Goal: Book appointment/travel/reservation

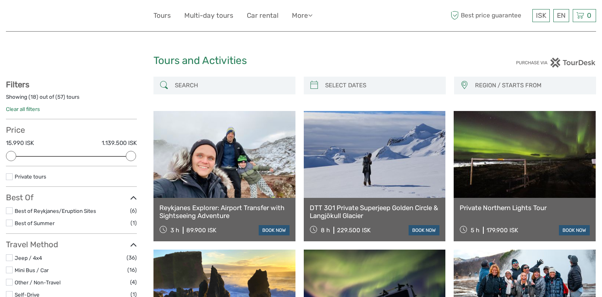
select select
click at [36, 179] on link "Private tours" at bounding box center [31, 177] width 32 height 6
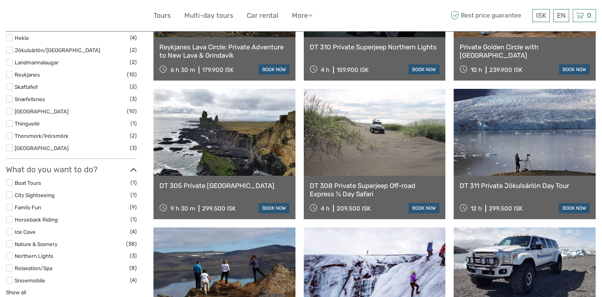
scroll to position [356, 0]
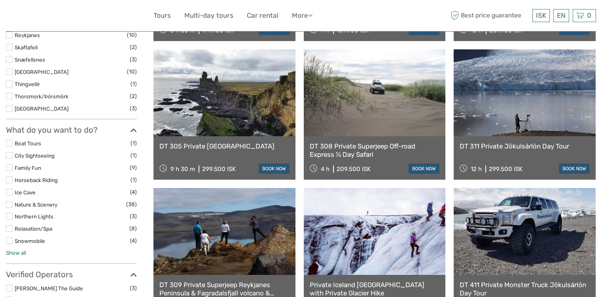
click at [21, 253] on link "Show all" at bounding box center [16, 253] width 20 height 6
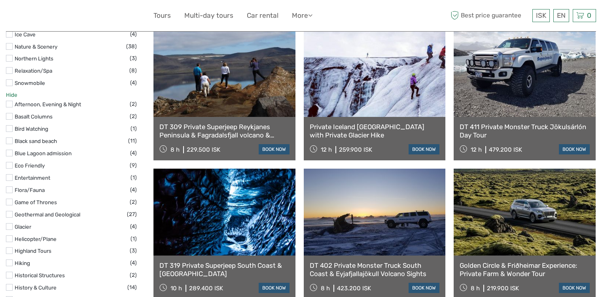
scroll to position [712, 0]
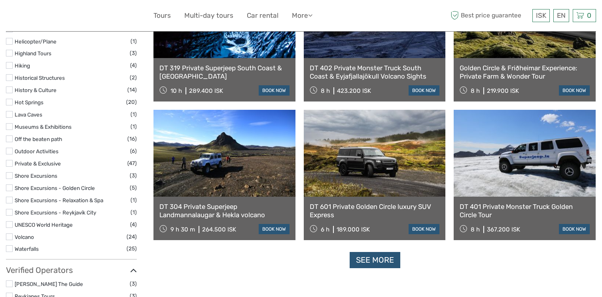
click at [10, 239] on label at bounding box center [9, 237] width 7 height 7
click at [0, 0] on input "checkbox" at bounding box center [0, 0] width 0 height 0
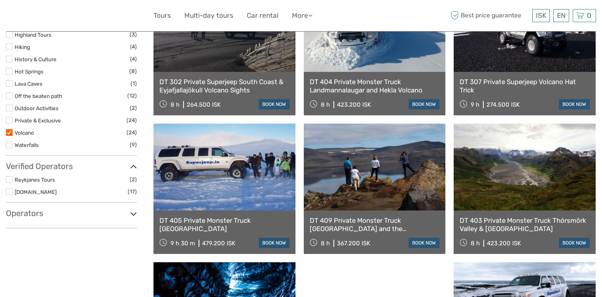
scroll to position [480, 0]
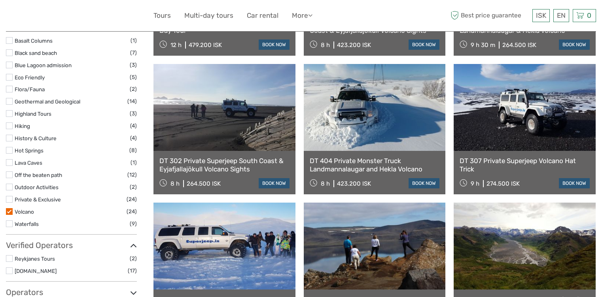
click at [9, 163] on label at bounding box center [9, 162] width 7 height 7
click at [0, 0] on input "checkbox" at bounding box center [0, 0] width 0 height 0
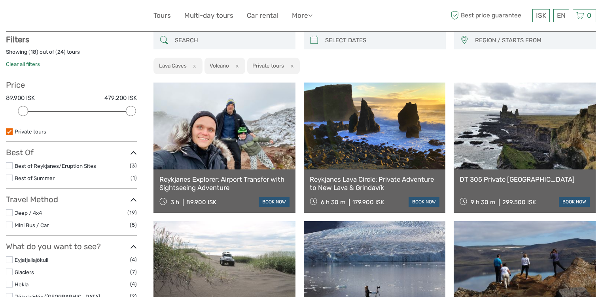
scroll to position [203, 0]
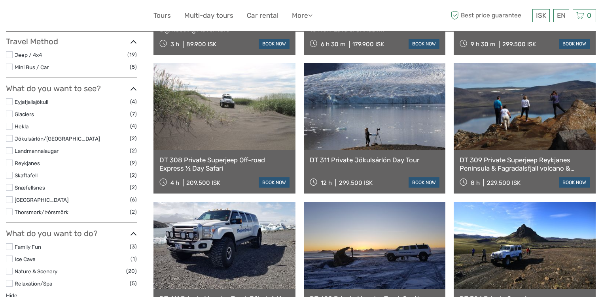
click at [402, 157] on link "DT 311 Private Jökulsárlón Day Tour" at bounding box center [375, 160] width 130 height 8
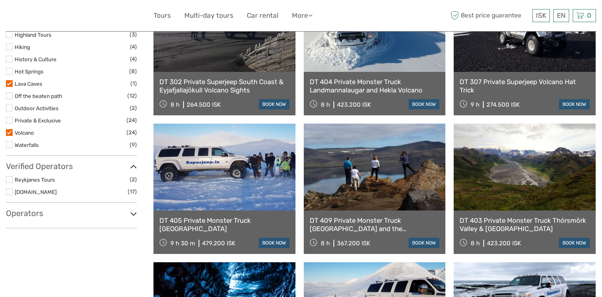
scroll to position [836, 0]
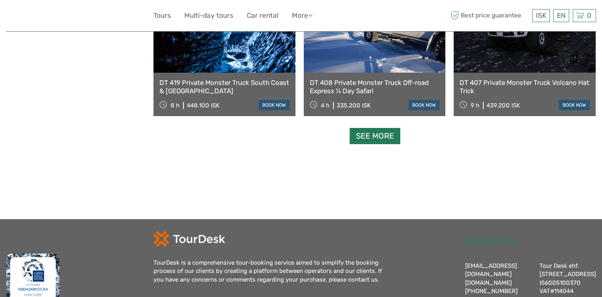
click at [376, 138] on link "See more" at bounding box center [375, 136] width 51 height 16
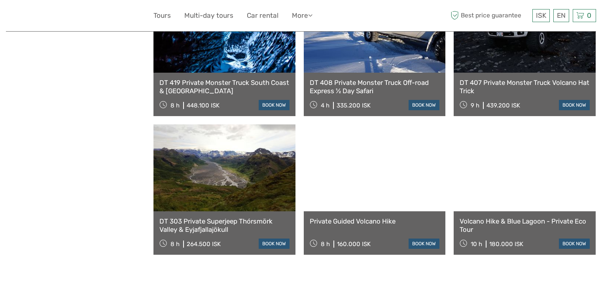
scroll to position [954, 0]
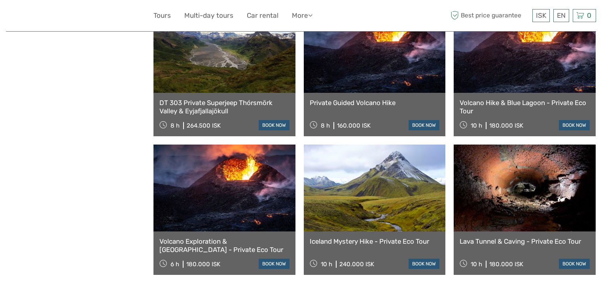
click at [551, 198] on link at bounding box center [524, 188] width 142 height 87
click at [253, 211] on link at bounding box center [224, 188] width 142 height 87
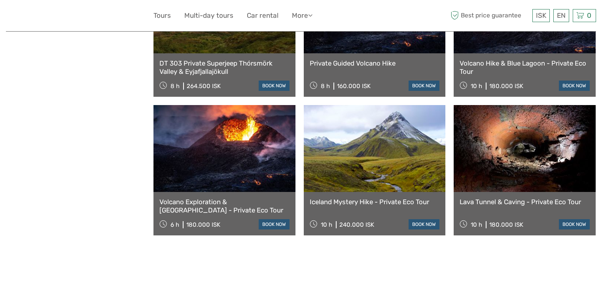
scroll to position [915, 0]
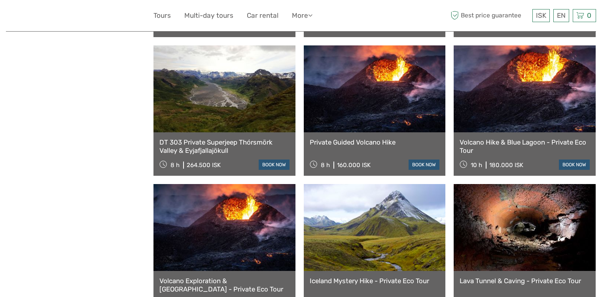
click at [348, 142] on link "Private Guided Volcano Hike" at bounding box center [375, 142] width 130 height 8
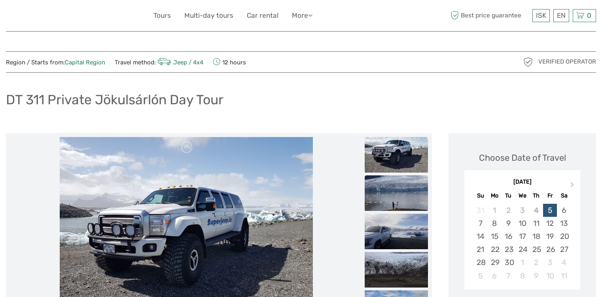
click at [420, 196] on img at bounding box center [396, 194] width 63 height 36
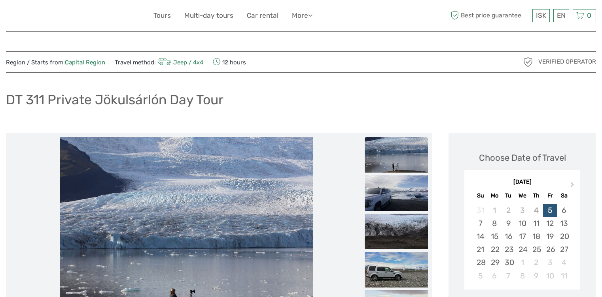
click at [402, 212] on ul at bounding box center [396, 272] width 63 height 346
click at [404, 197] on img at bounding box center [396, 194] width 63 height 36
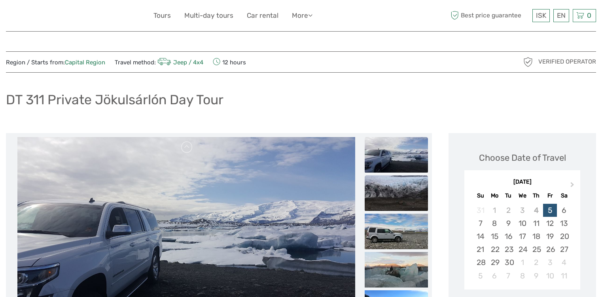
click at [403, 199] on img at bounding box center [396, 194] width 63 height 36
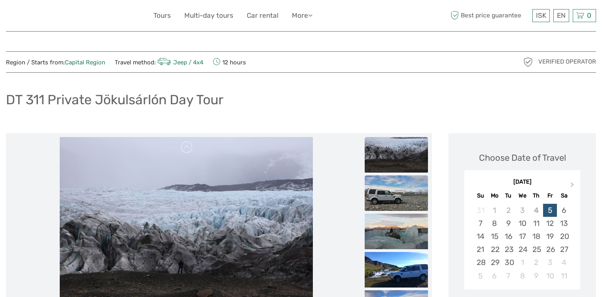
click at [403, 206] on img at bounding box center [396, 194] width 63 height 36
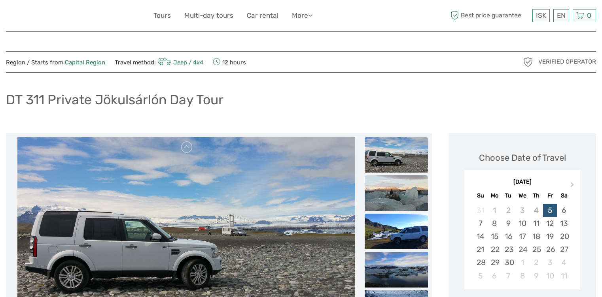
click at [404, 205] on img at bounding box center [396, 194] width 63 height 36
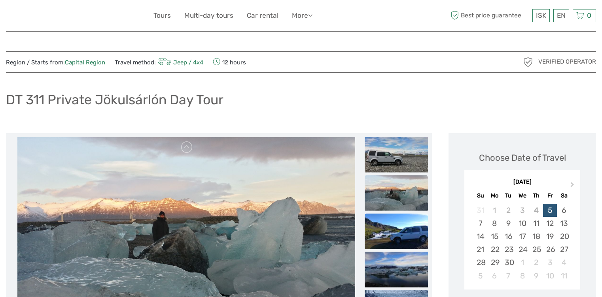
click at [401, 227] on img at bounding box center [396, 232] width 63 height 36
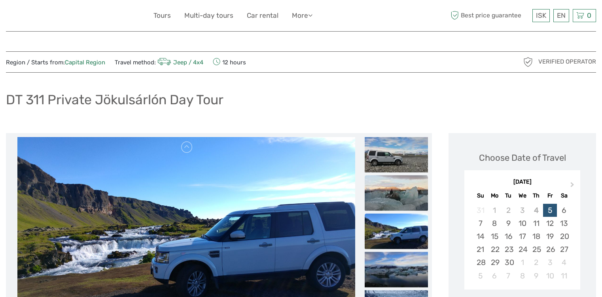
click at [397, 193] on img at bounding box center [396, 193] width 63 height 36
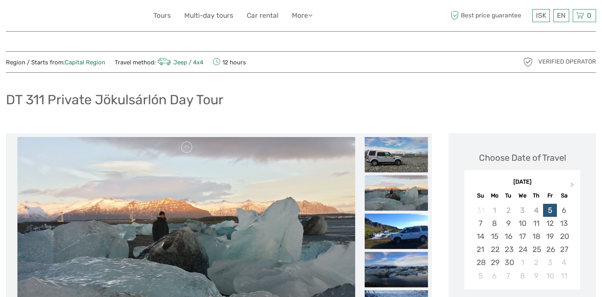
scroll to position [158, 0]
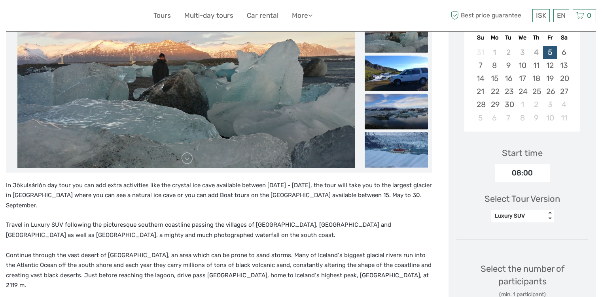
drag, startPoint x: 401, startPoint y: 106, endPoint x: 398, endPoint y: 134, distance: 27.8
click at [400, 106] on img at bounding box center [396, 112] width 63 height 36
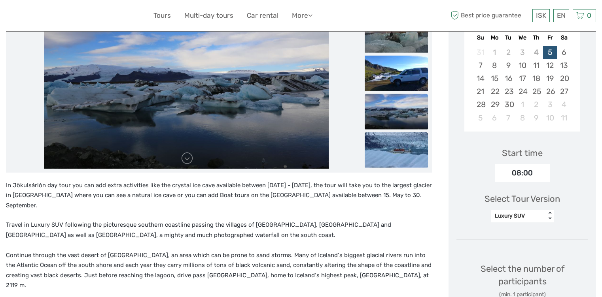
click at [400, 147] on img at bounding box center [396, 150] width 63 height 36
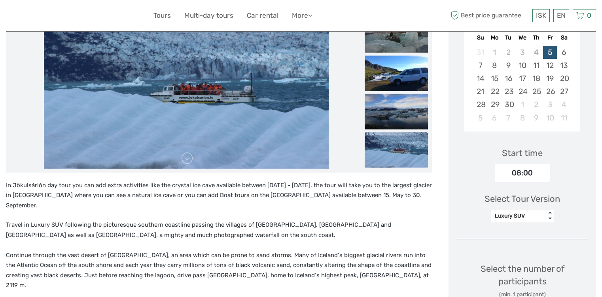
click at [524, 214] on div "Luxury SUV" at bounding box center [518, 216] width 47 height 8
click at [401, 139] on img at bounding box center [396, 150] width 63 height 36
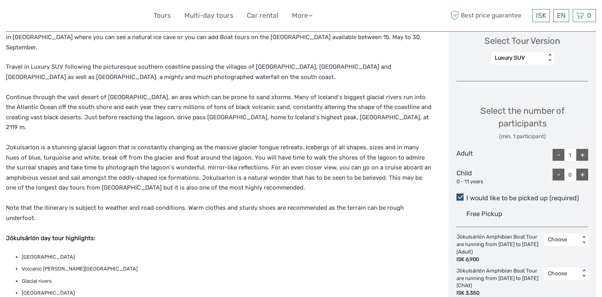
scroll to position [119, 0]
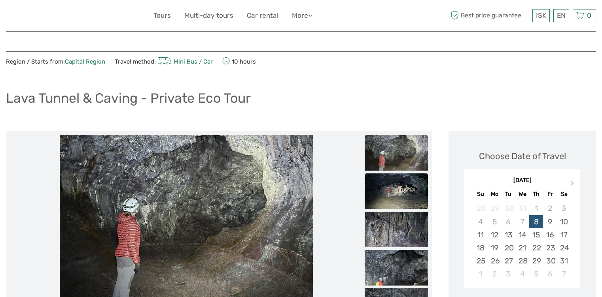
click at [397, 201] on img at bounding box center [396, 192] width 63 height 36
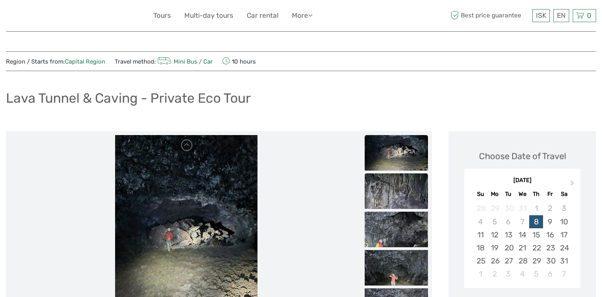
click at [400, 215] on img at bounding box center [396, 230] width 63 height 36
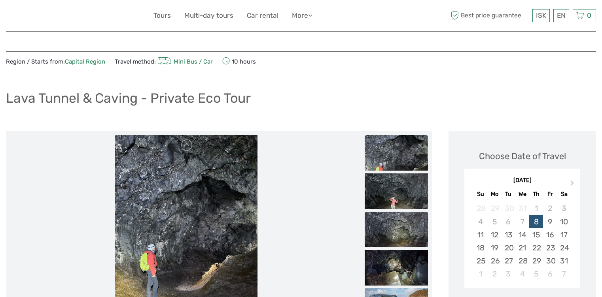
click at [400, 232] on img at bounding box center [396, 230] width 63 height 36
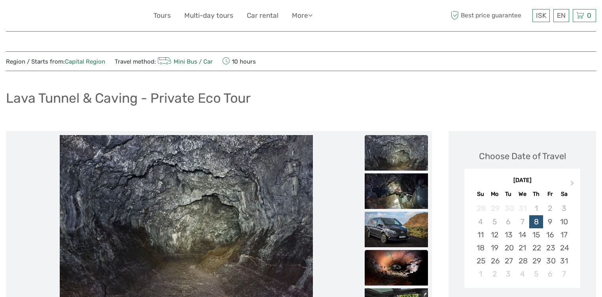
click at [405, 268] on img at bounding box center [396, 268] width 63 height 36
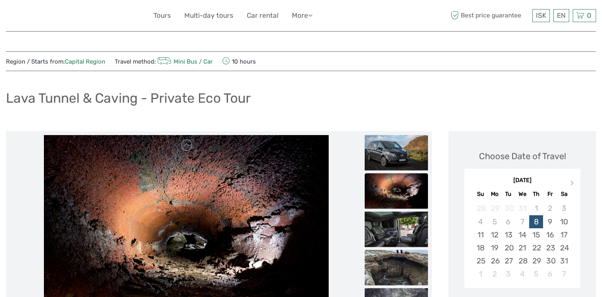
click at [403, 263] on img at bounding box center [396, 268] width 63 height 36
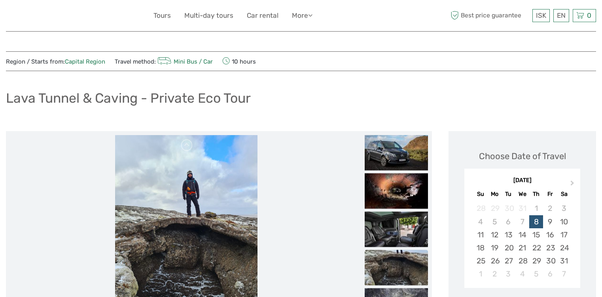
click at [401, 282] on img at bounding box center [396, 268] width 63 height 36
click at [402, 287] on ul at bounding box center [396, 97] width 63 height 461
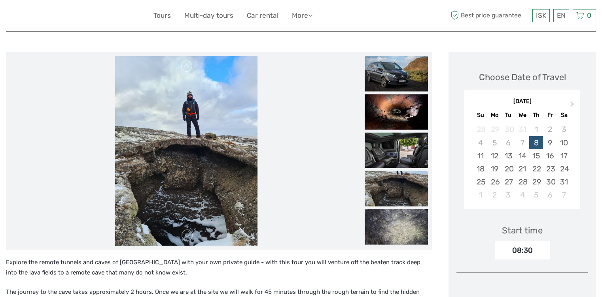
click at [394, 196] on img at bounding box center [396, 189] width 63 height 36
click at [395, 227] on img at bounding box center [396, 228] width 63 height 36
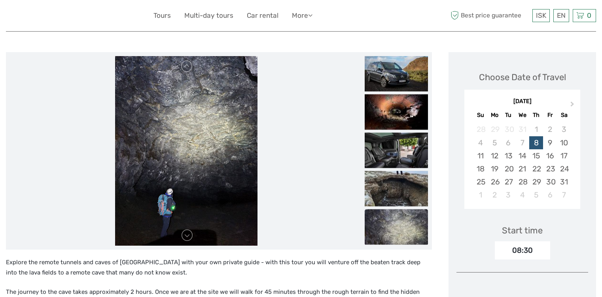
scroll to position [0, 0]
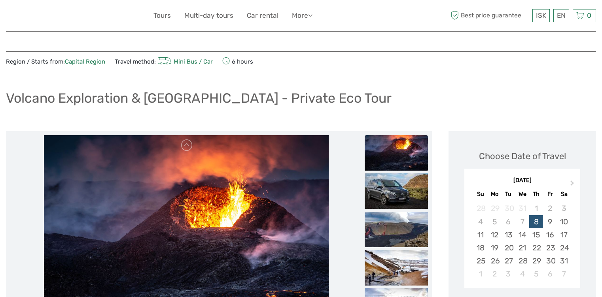
click at [410, 153] on img at bounding box center [396, 153] width 63 height 36
click at [395, 187] on img at bounding box center [396, 192] width 63 height 36
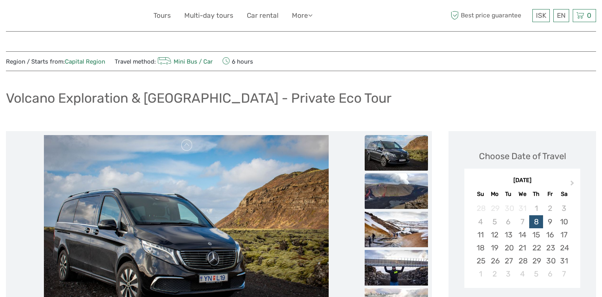
click at [400, 209] on img at bounding box center [396, 192] width 63 height 36
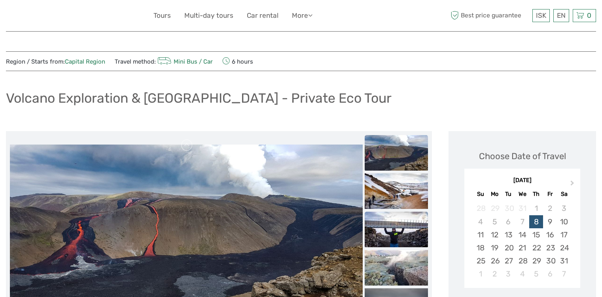
click at [399, 232] on img at bounding box center [396, 230] width 63 height 36
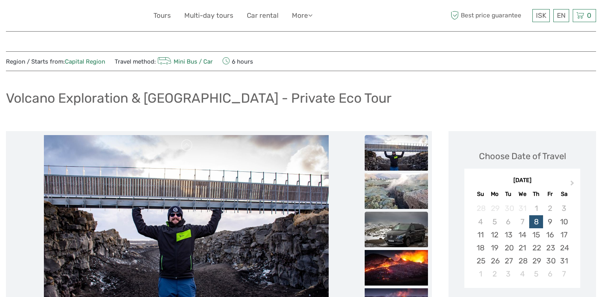
click at [401, 231] on img at bounding box center [396, 230] width 63 height 36
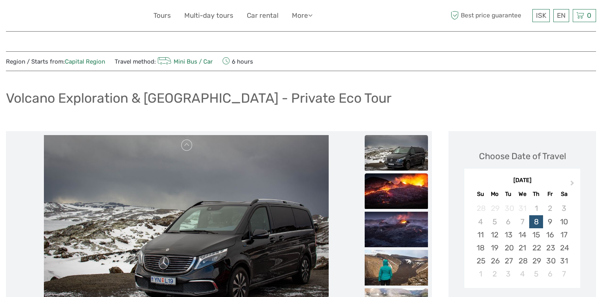
click at [401, 196] on img at bounding box center [396, 192] width 63 height 36
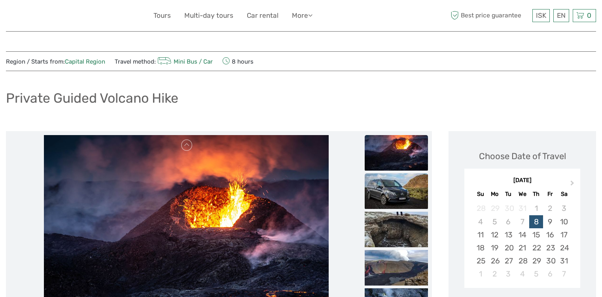
click at [404, 197] on img at bounding box center [396, 192] width 63 height 36
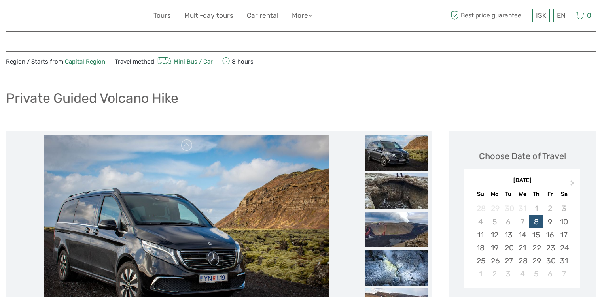
click at [400, 212] on img at bounding box center [396, 230] width 63 height 36
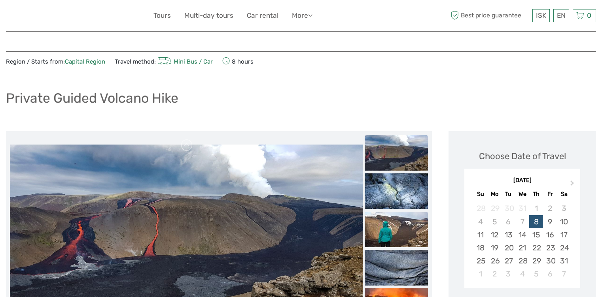
click at [399, 221] on img at bounding box center [396, 230] width 63 height 36
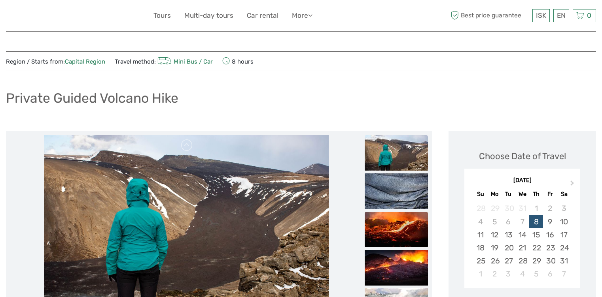
click at [398, 226] on img at bounding box center [396, 230] width 63 height 36
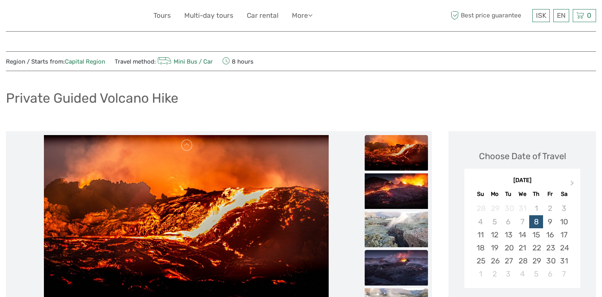
click at [395, 265] on img at bounding box center [396, 268] width 63 height 36
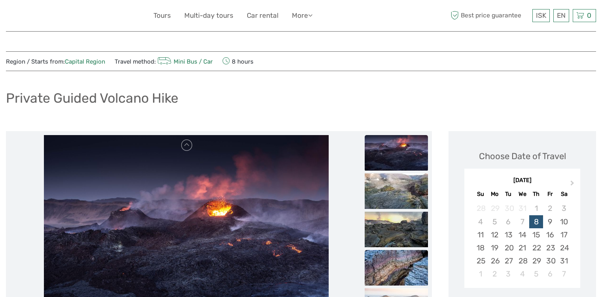
click at [395, 263] on img at bounding box center [396, 268] width 63 height 36
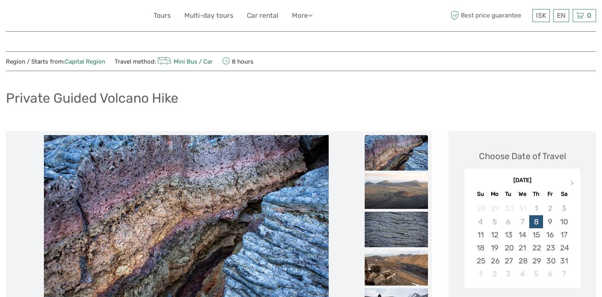
click at [395, 263] on img at bounding box center [396, 268] width 63 height 36
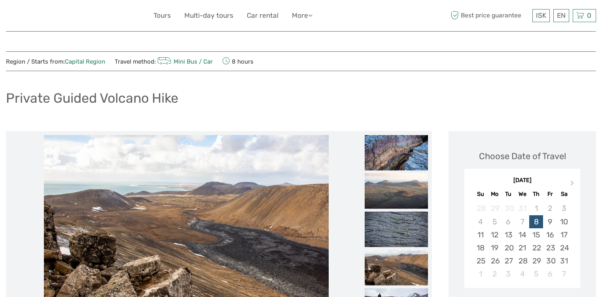
click at [397, 267] on img at bounding box center [396, 268] width 63 height 36
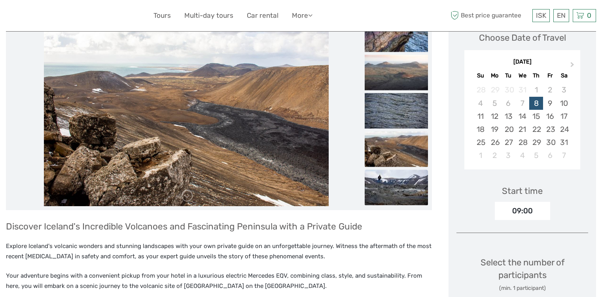
click at [398, 190] on img at bounding box center [396, 188] width 63 height 36
